Goal: Task Accomplishment & Management: Complete application form

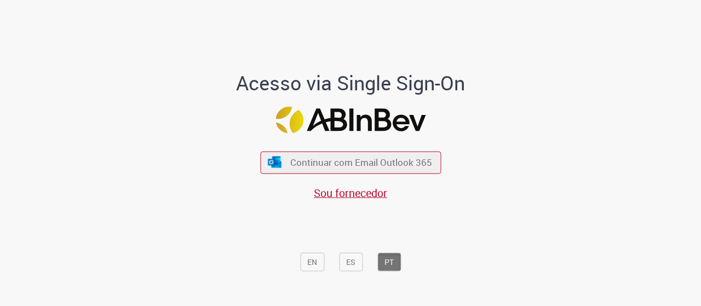
click at [389, 174] on div "Continuar com Email Outlook 365 Sou fornecedor" at bounding box center [350, 170] width 181 height 61
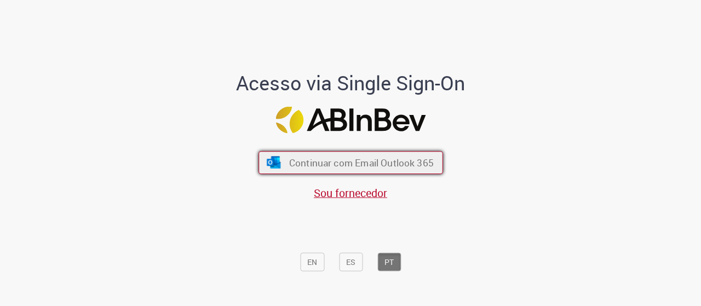
click at [383, 172] on button "Continuar com Email Outlook 365" at bounding box center [351, 162] width 185 height 23
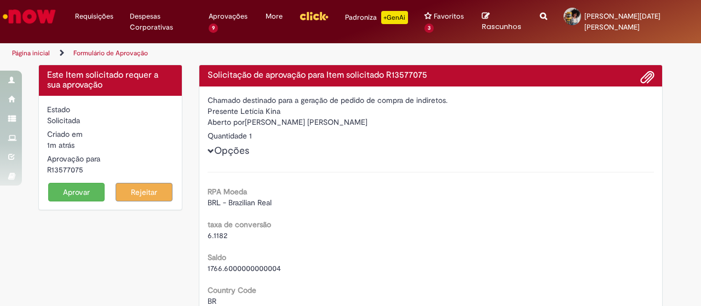
click at [64, 190] on button "Aprovar" at bounding box center [76, 192] width 57 height 19
